Goal: Task Accomplishment & Management: Use online tool/utility

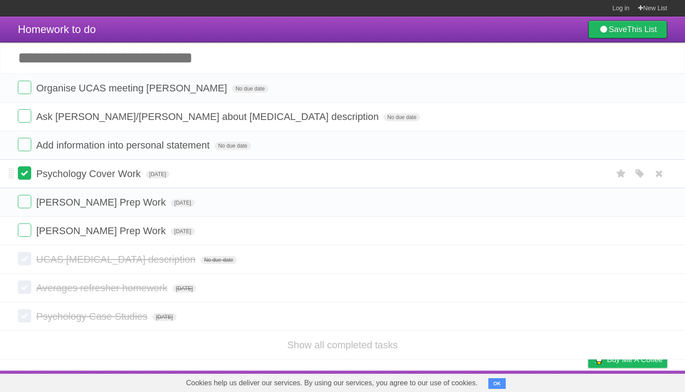
click at [20, 171] on label at bounding box center [24, 172] width 13 height 13
click at [82, 57] on input "Add another task" at bounding box center [342, 57] width 685 height 31
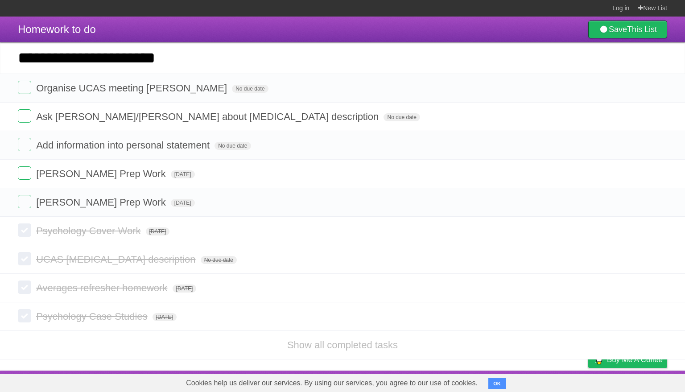
type input "**********"
click input "*********" at bounding box center [0, 0] width 0 height 0
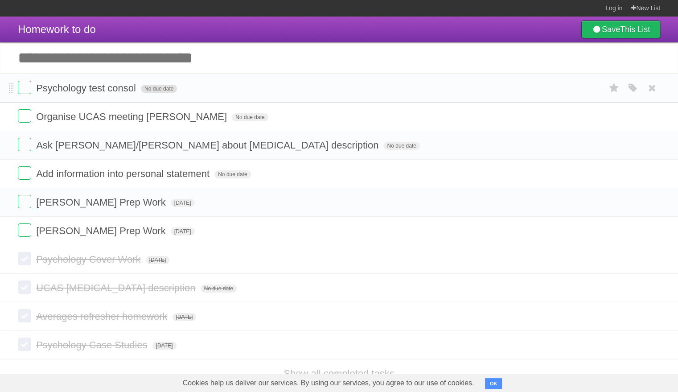
click at [152, 90] on span "No due date" at bounding box center [159, 89] width 36 height 8
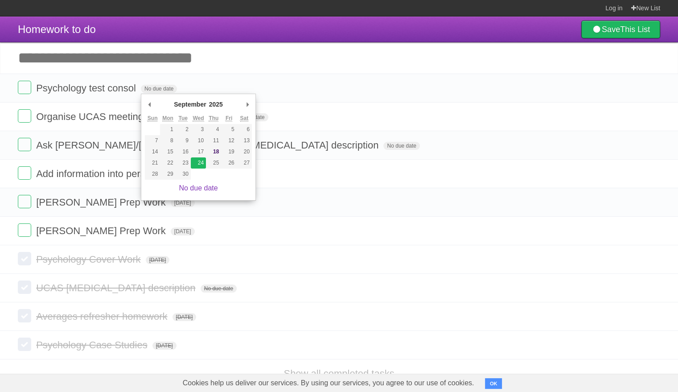
type span "[DATE]"
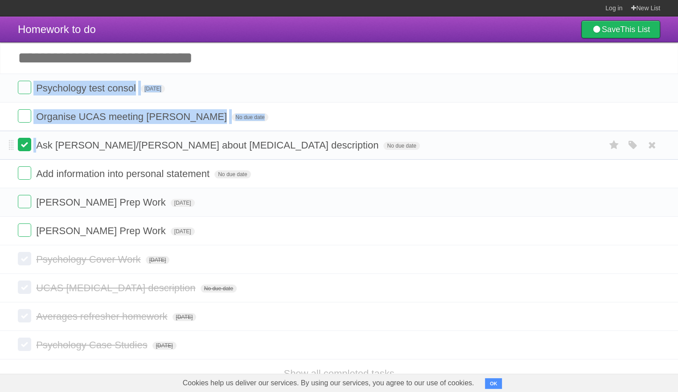
drag, startPoint x: 8, startPoint y: 91, endPoint x: 19, endPoint y: 148, distance: 57.7
click at [19, 148] on ul "Psychology test consol [DATE] White Red Blue Green Purple Orange Organise UCAS …" at bounding box center [339, 160] width 678 height 172
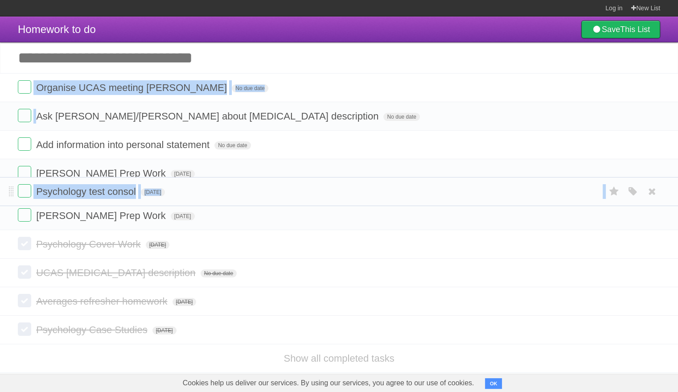
drag, startPoint x: 9, startPoint y: 91, endPoint x: 0, endPoint y: 193, distance: 103.0
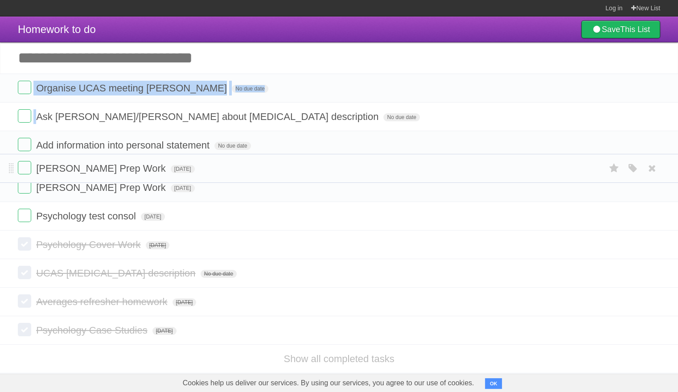
drag, startPoint x: 11, startPoint y: 230, endPoint x: 8, endPoint y: 169, distance: 61.2
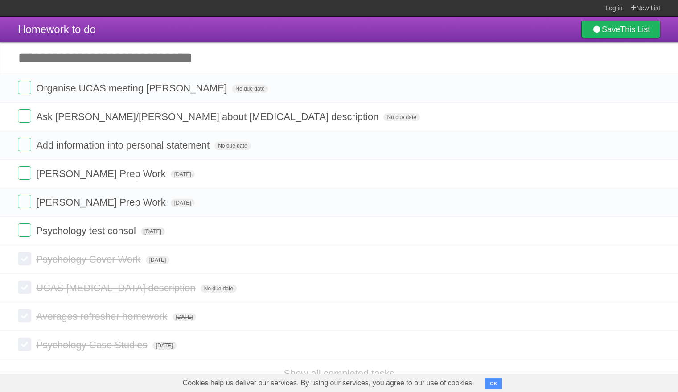
click at [261, 34] on header "Homework to do Save This List" at bounding box center [339, 30] width 678 height 26
